Goal: Find specific page/section: Find specific page/section

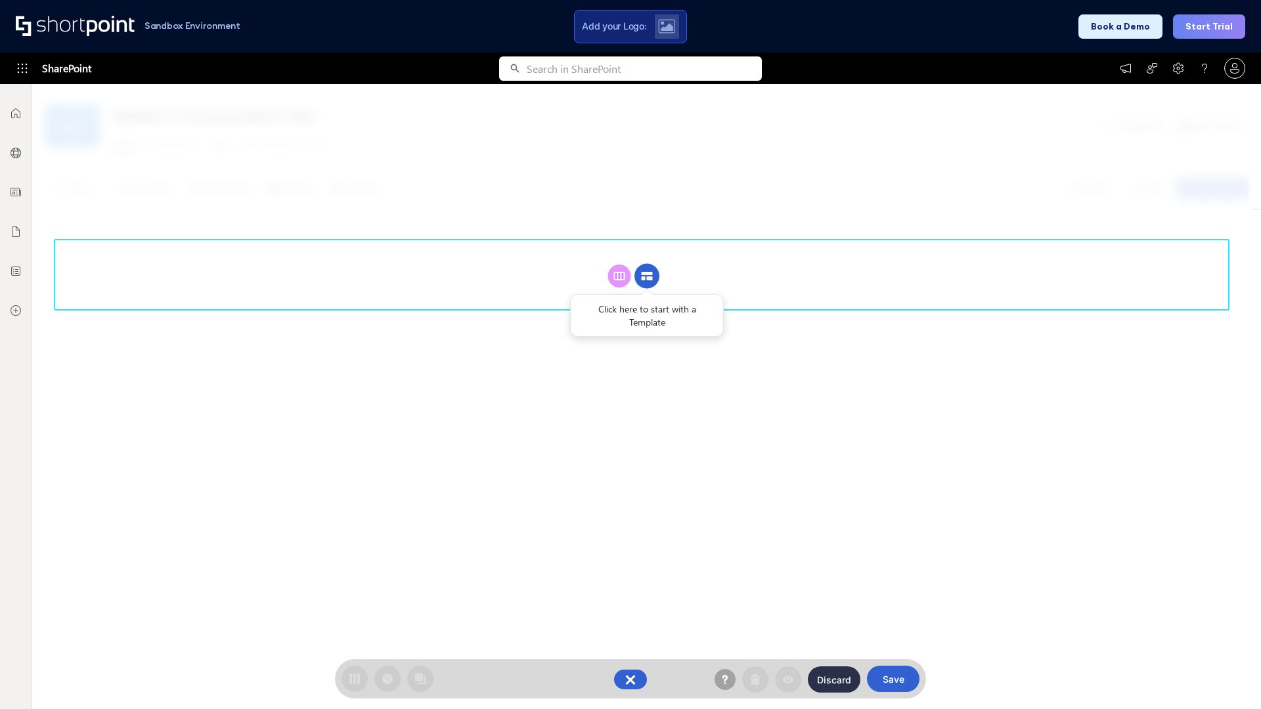
click at [647, 276] on circle at bounding box center [646, 276] width 25 height 25
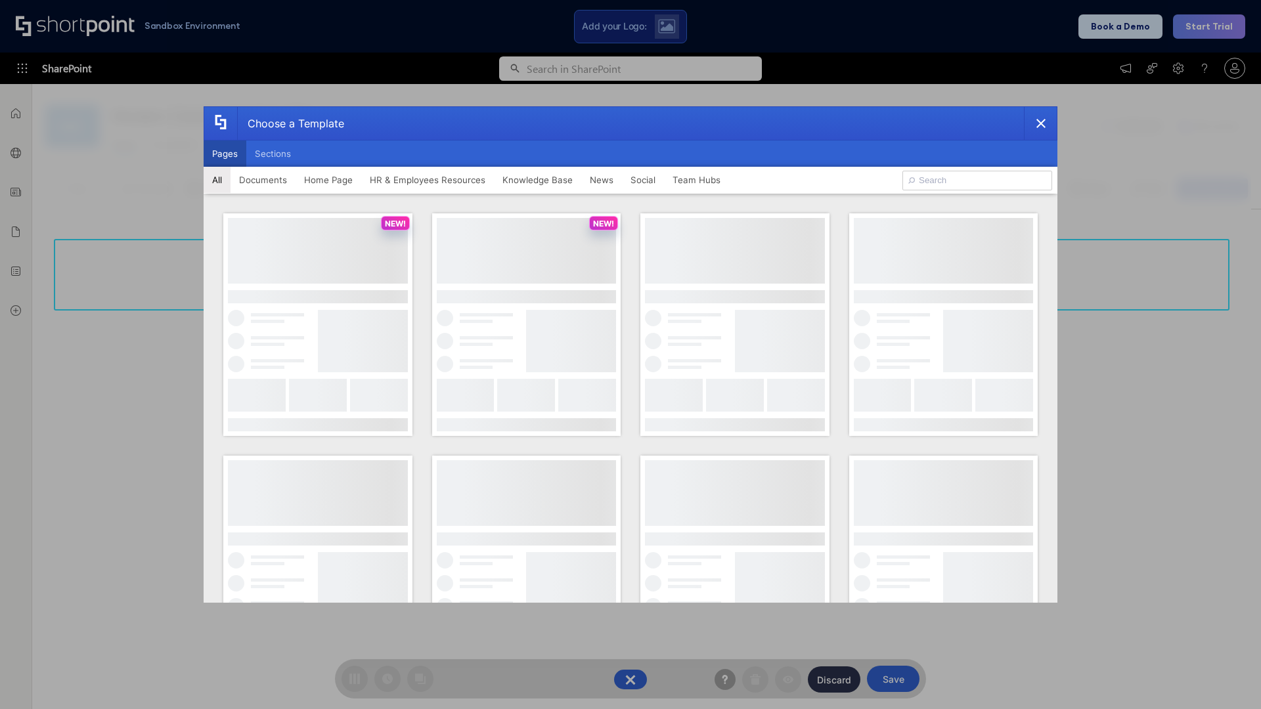
click at [225, 154] on button "Pages" at bounding box center [225, 153] width 43 height 26
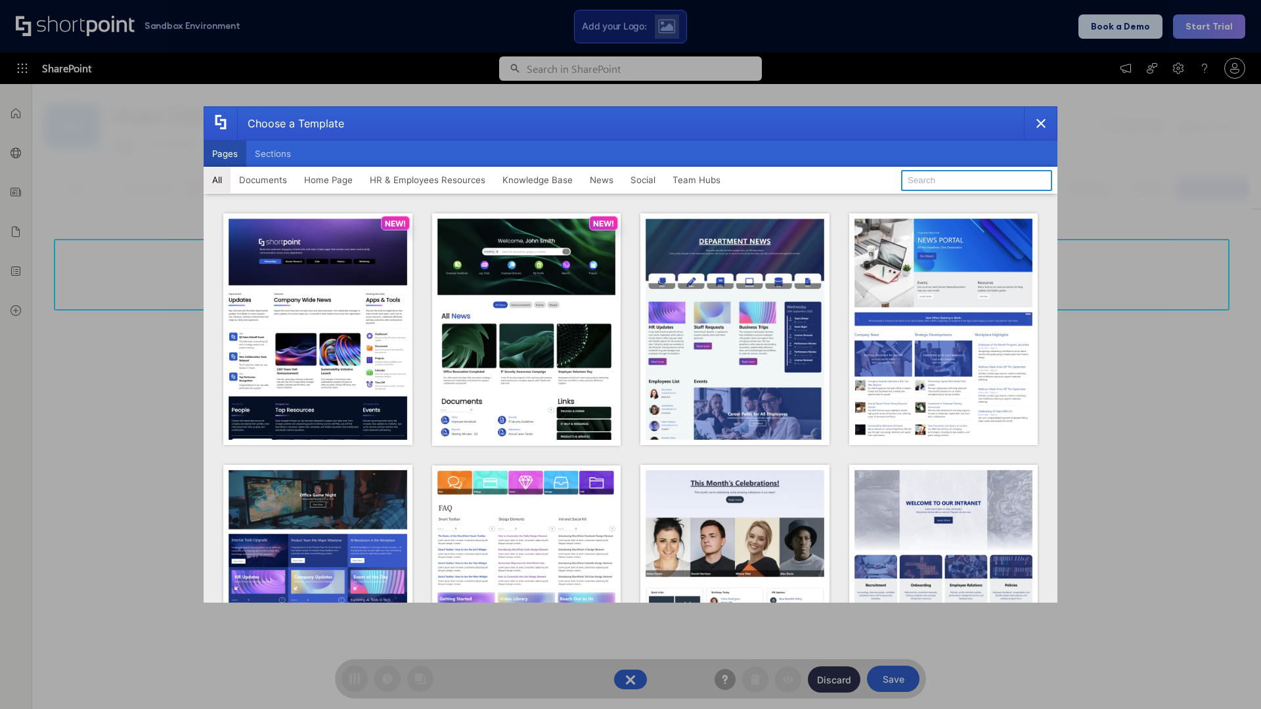
type input "News Portal 6"
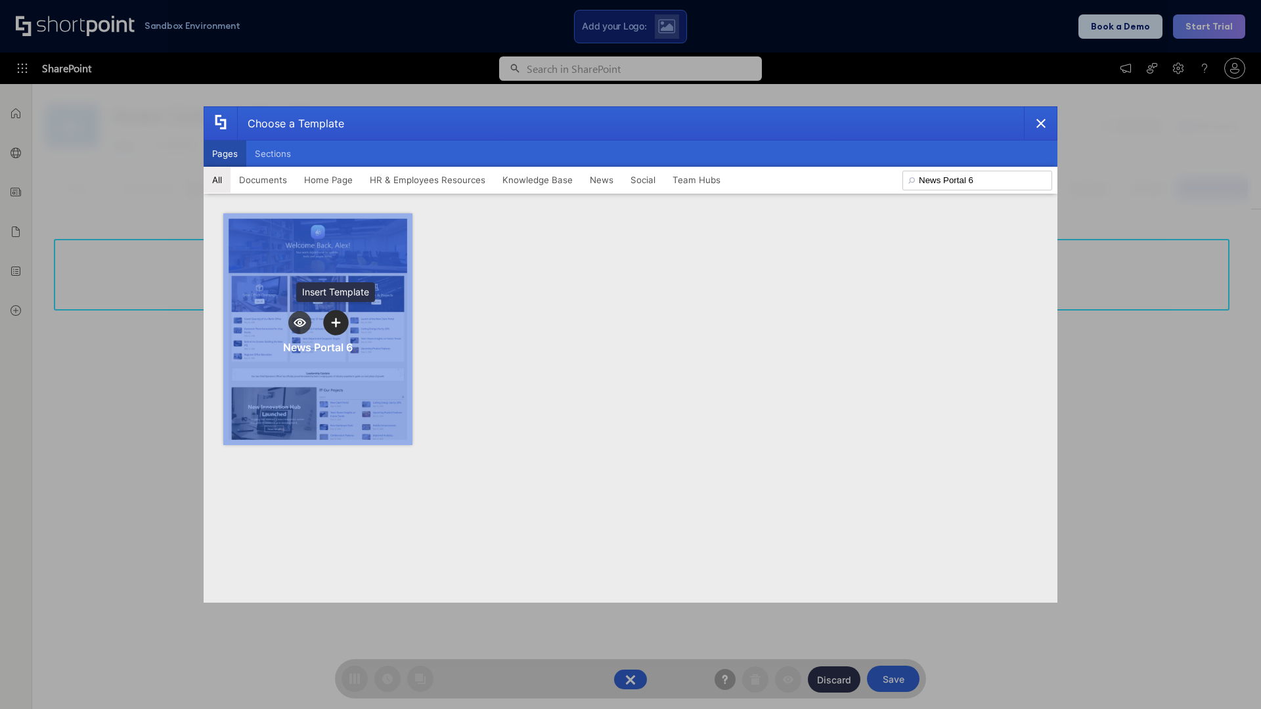
click at [335, 322] on icon "template selector" at bounding box center [335, 322] width 9 height 9
